Goal: Navigation & Orientation: Find specific page/section

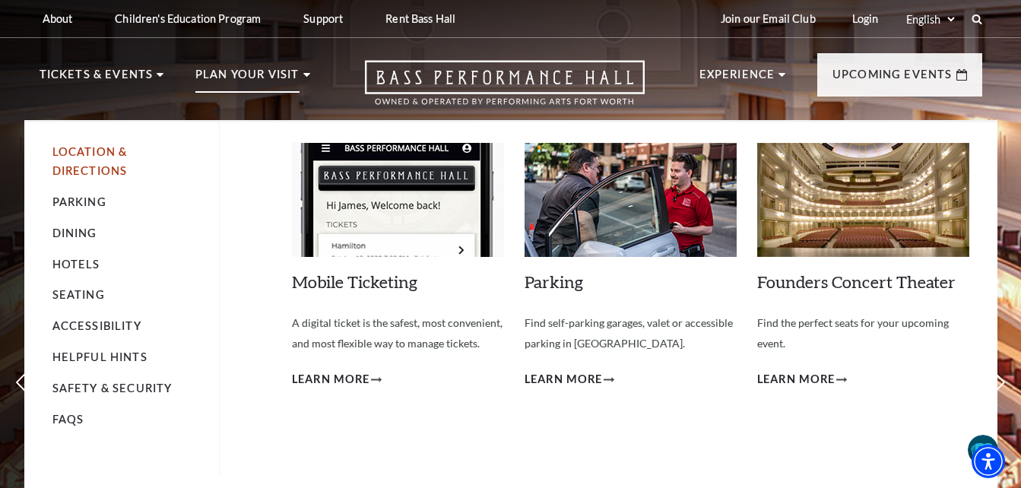
click at [72, 154] on link "Location & Directions" at bounding box center [89, 161] width 75 height 32
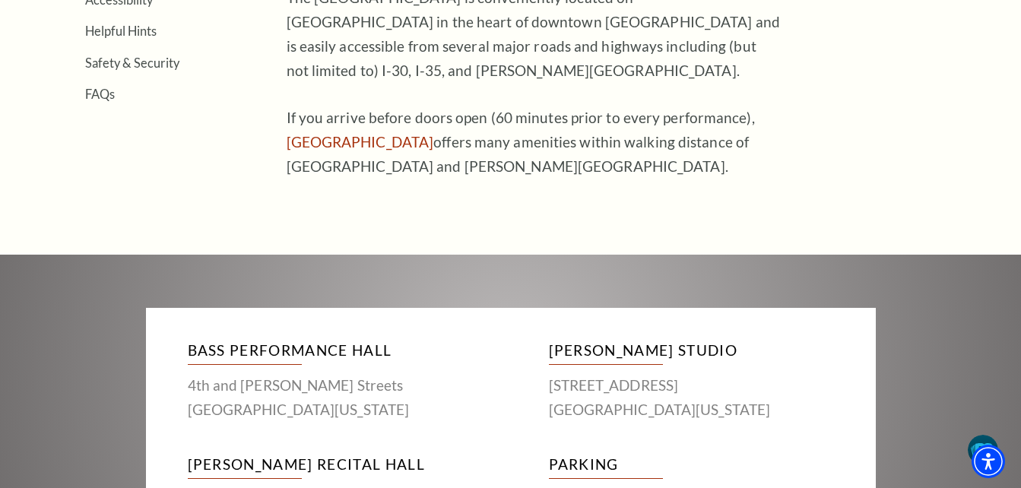
scroll to position [380, 0]
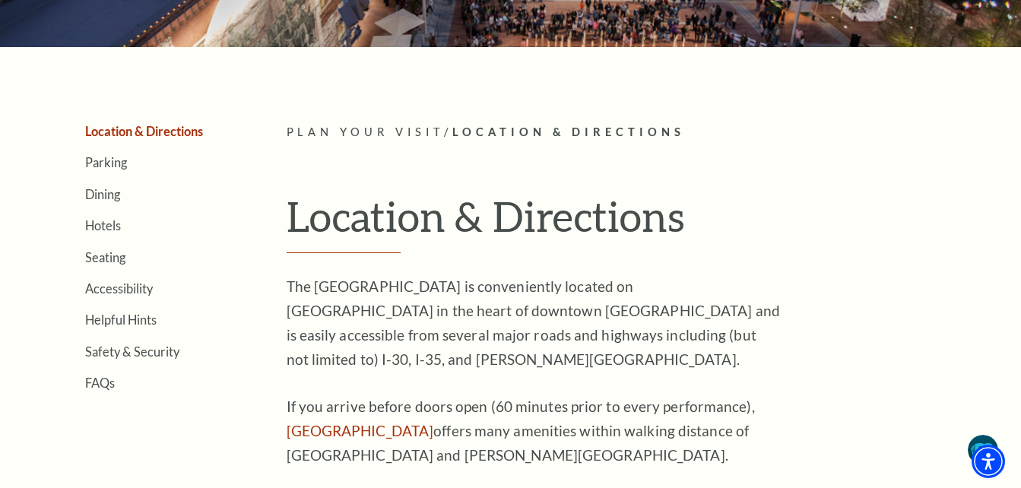
scroll to position [304, 0]
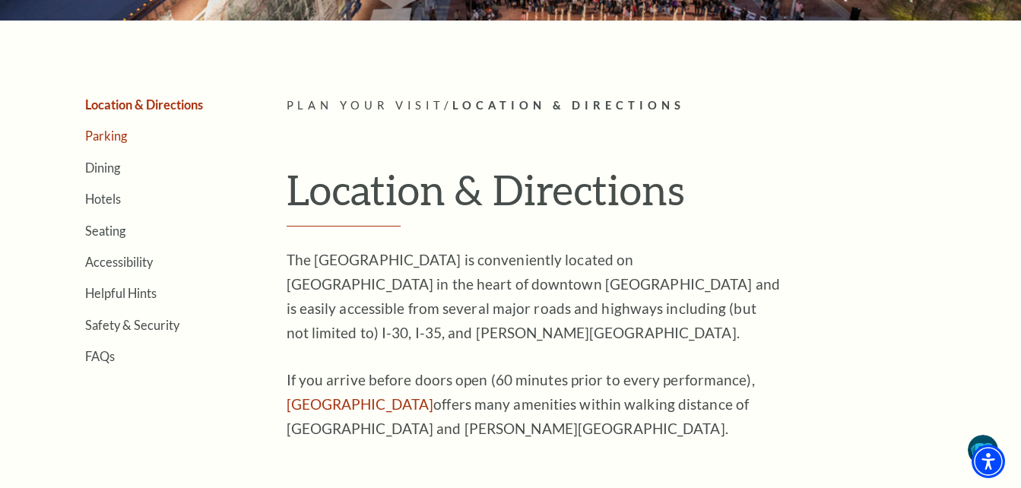
click at [109, 135] on link "Parking" at bounding box center [106, 135] width 42 height 14
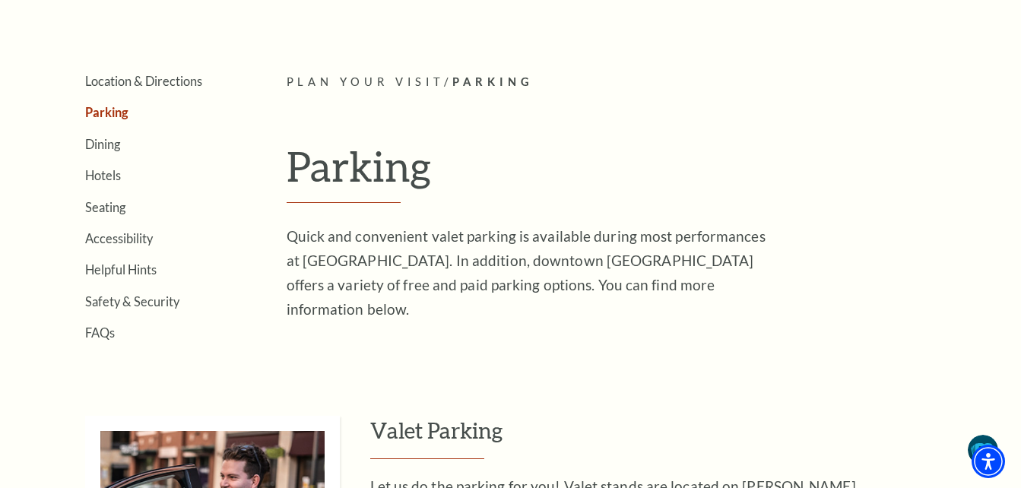
scroll to position [304, 0]
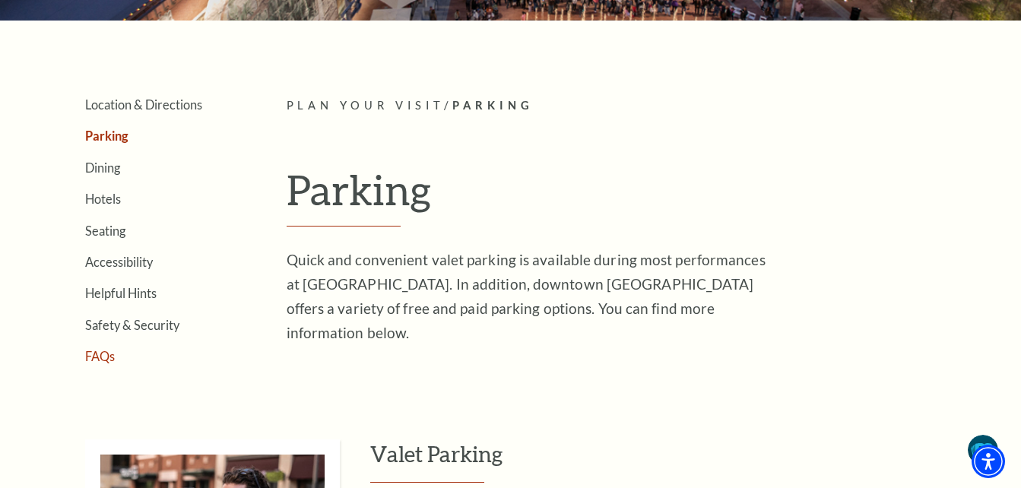
click at [102, 357] on link "FAQs" at bounding box center [100, 356] width 30 height 14
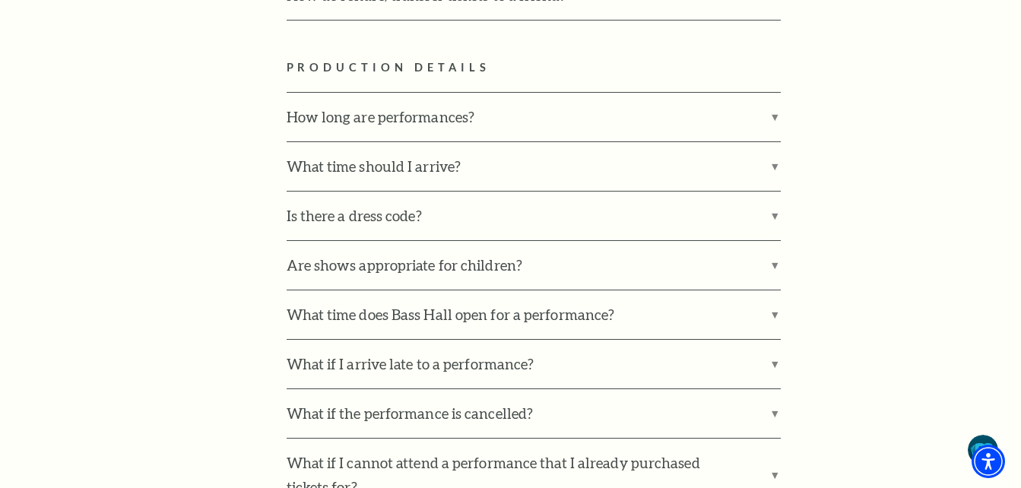
scroll to position [1824, 0]
